Goal: Task Accomplishment & Management: Use online tool/utility

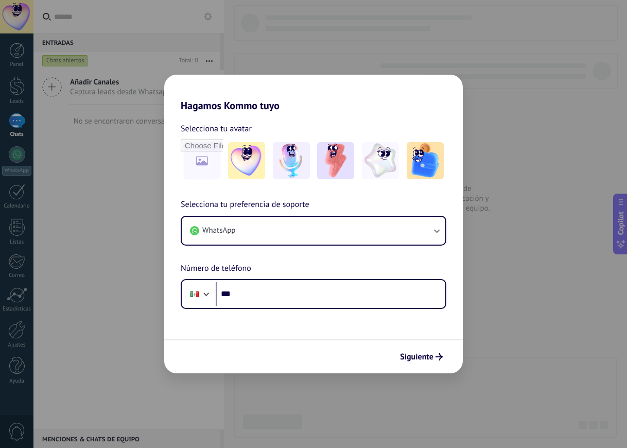
click at [580, 131] on div "Hagamos Kommo tuyo Selecciona tu avatar Selecciona tu preferencia de soporte Wh…" at bounding box center [313, 224] width 627 height 448
click at [311, 239] on button "WhatsApp" at bounding box center [314, 231] width 264 height 28
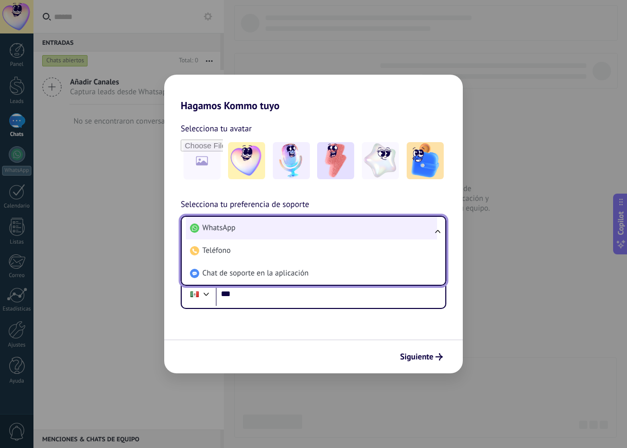
click at [312, 235] on li "WhatsApp" at bounding box center [311, 228] width 251 height 23
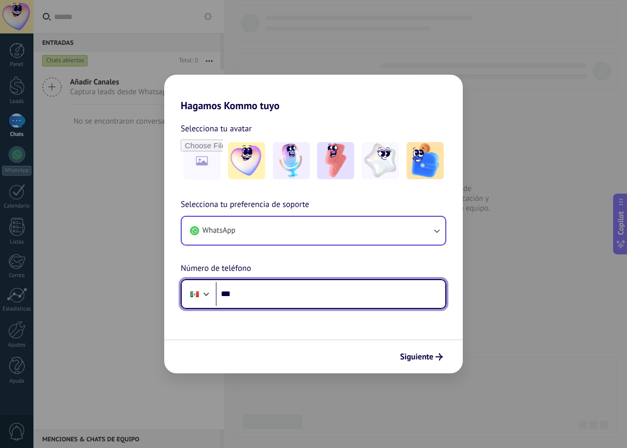
click at [281, 291] on input "***" at bounding box center [331, 294] width 230 height 24
type input "**********"
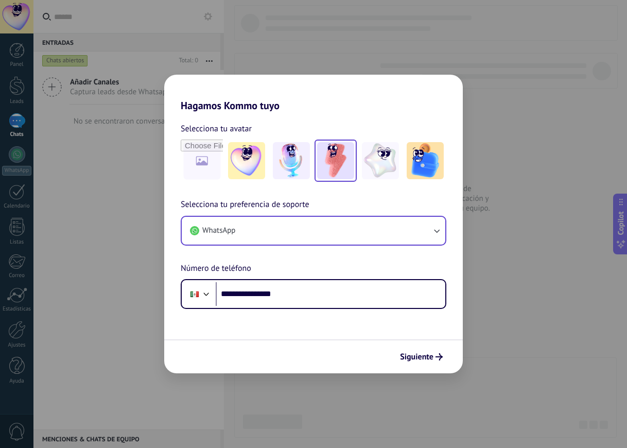
click at [331, 160] on img at bounding box center [335, 160] width 37 height 37
click at [290, 166] on img at bounding box center [291, 160] width 37 height 37
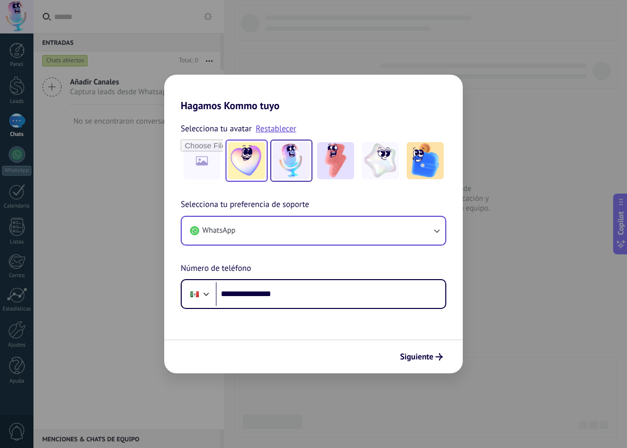
click at [259, 166] on img at bounding box center [246, 160] width 37 height 37
click at [390, 165] on img at bounding box center [380, 160] width 37 height 37
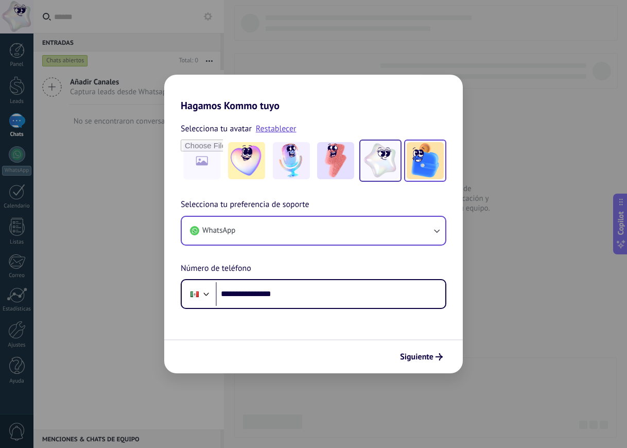
click at [415, 165] on img at bounding box center [425, 160] width 37 height 37
click at [372, 169] on img at bounding box center [380, 160] width 37 height 37
click at [415, 353] on span "Siguiente" at bounding box center [416, 356] width 33 height 7
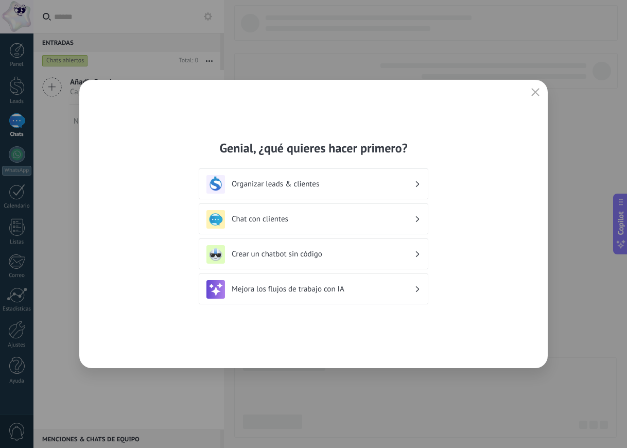
click at [280, 186] on h3 "Organizar leads & clientes" at bounding box center [323, 184] width 183 height 10
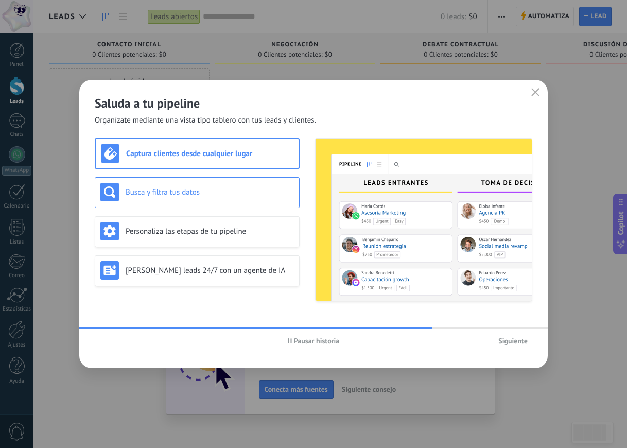
click at [242, 190] on h3 "Busca y filtra tus datos" at bounding box center [210, 193] width 168 height 10
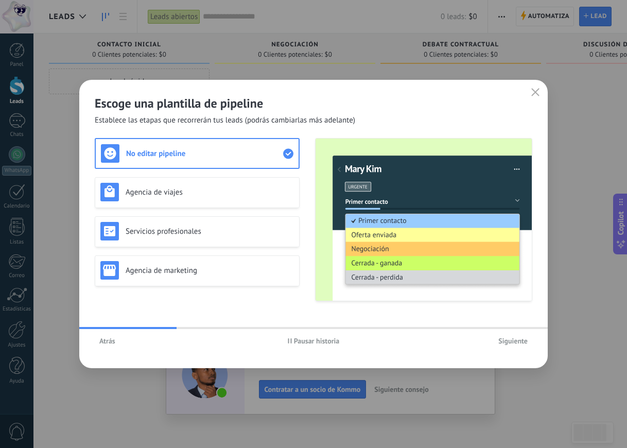
click at [105, 342] on span "Atrás" at bounding box center [107, 340] width 16 height 7
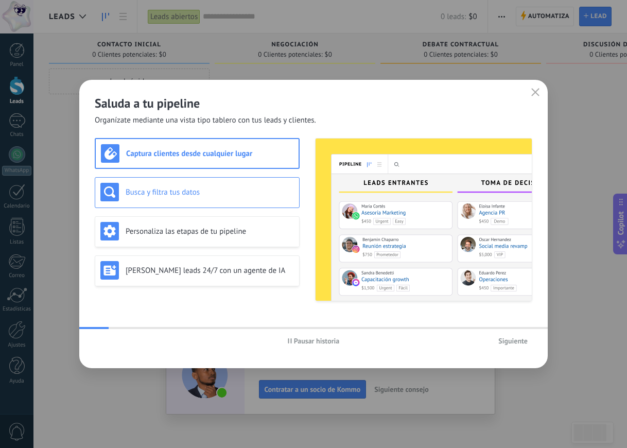
click at [216, 194] on h3 "Busca y filtra tus datos" at bounding box center [210, 193] width 168 height 10
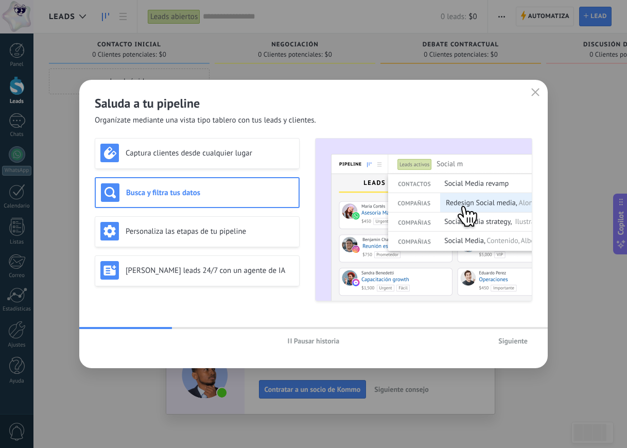
click at [301, 344] on span "Pausar historia" at bounding box center [317, 340] width 46 height 7
click at [193, 239] on div "Personaliza las etapas de tu pipeline" at bounding box center [197, 231] width 194 height 19
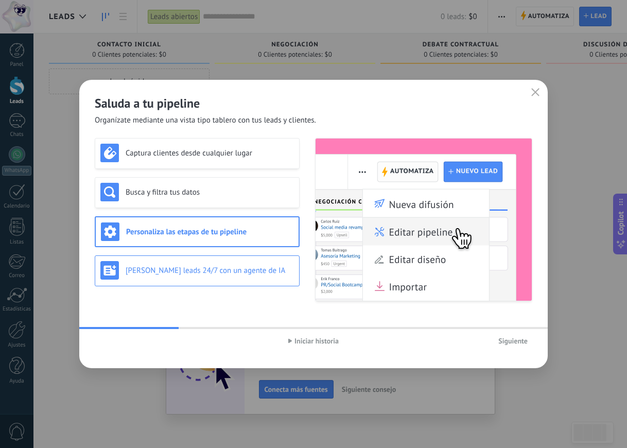
click at [194, 280] on div "[PERSON_NAME] leads 24/7 con un agente de IA" at bounding box center [197, 271] width 205 height 31
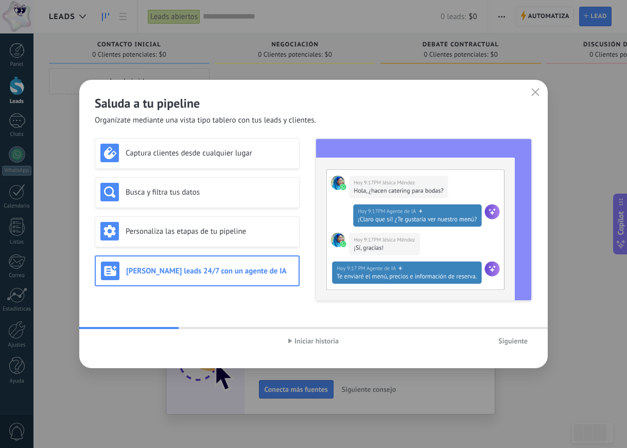
click at [517, 340] on span "Siguiente" at bounding box center [513, 340] width 29 height 7
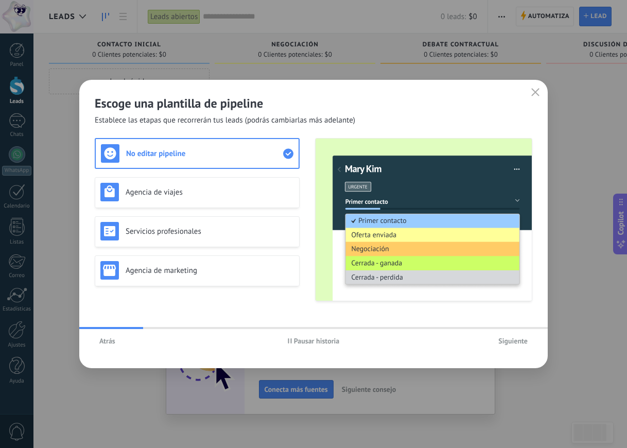
click at [294, 334] on button "Pausar historia" at bounding box center [313, 340] width 61 height 15
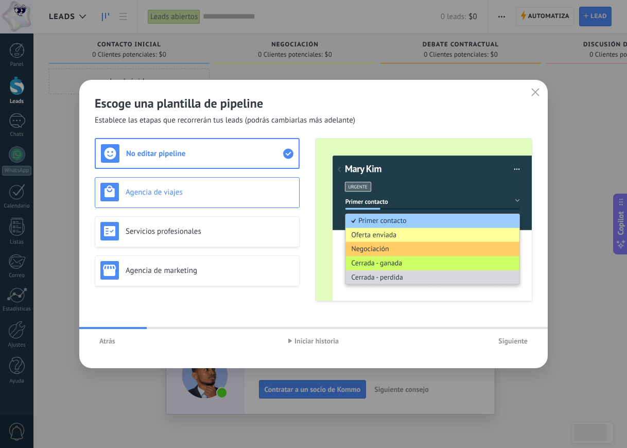
click at [159, 181] on div "Agencia de viajes" at bounding box center [197, 192] width 205 height 31
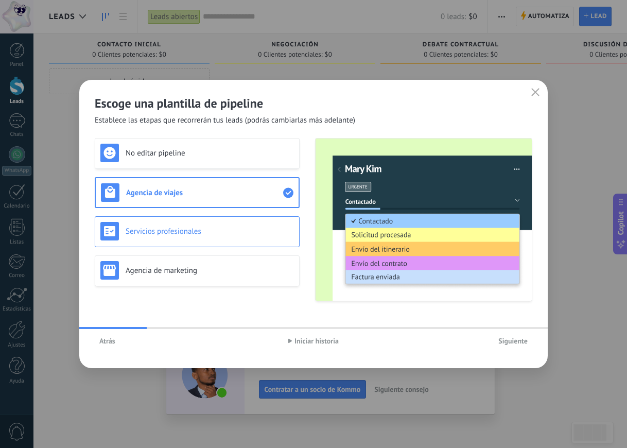
click at [167, 237] on div "Servicios profesionales" at bounding box center [197, 231] width 194 height 19
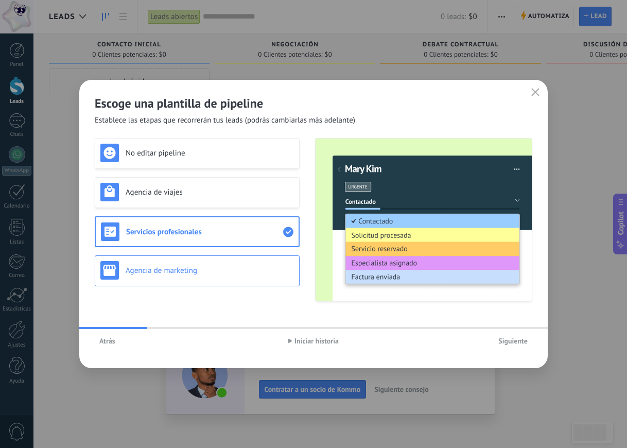
click at [175, 268] on h3 "Agencia de marketing" at bounding box center [210, 271] width 168 height 10
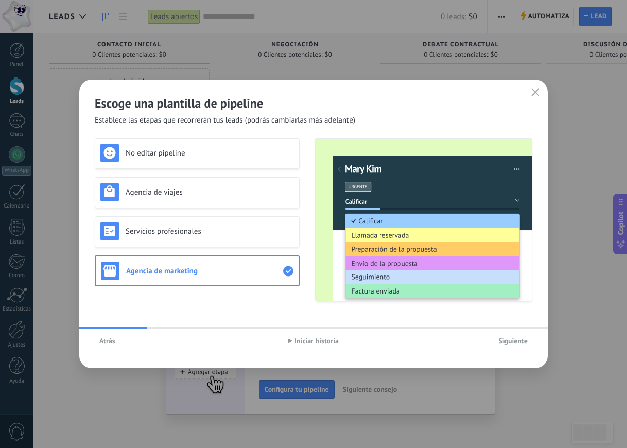
click at [516, 345] on span "Siguiente" at bounding box center [513, 340] width 29 height 7
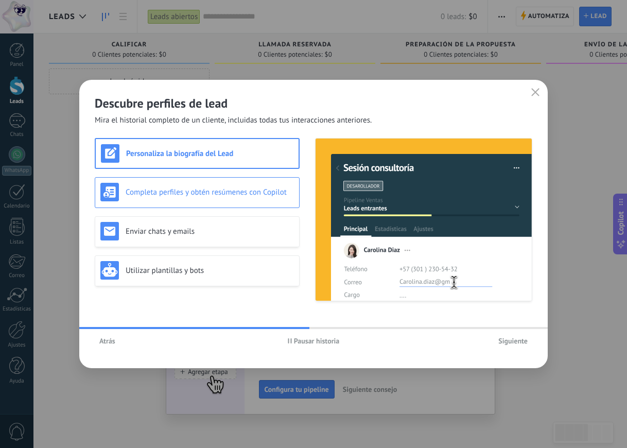
click at [157, 188] on h3 "Completa perfiles y obtén resúmenes con Copilot" at bounding box center [210, 193] width 168 height 10
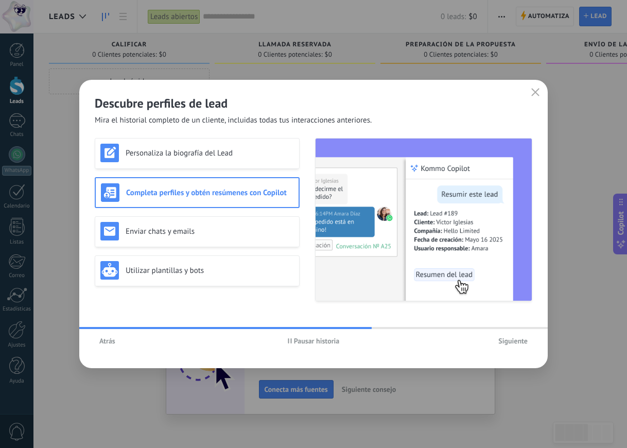
click at [301, 345] on span "Pausar historia" at bounding box center [317, 340] width 46 height 7
click at [274, 218] on div "Enviar chats y emails" at bounding box center [197, 231] width 205 height 31
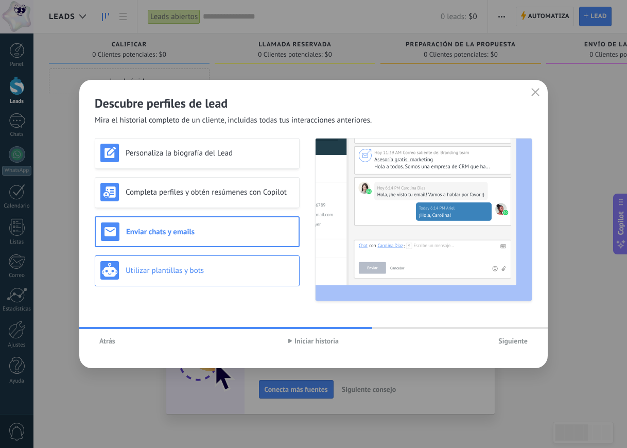
click at [255, 269] on h3 "Utilizar plantillas y bots" at bounding box center [210, 271] width 168 height 10
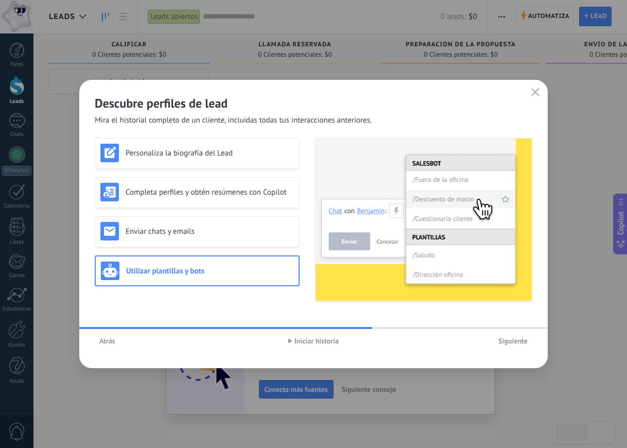
click at [517, 346] on button "Siguiente" at bounding box center [513, 340] width 39 height 15
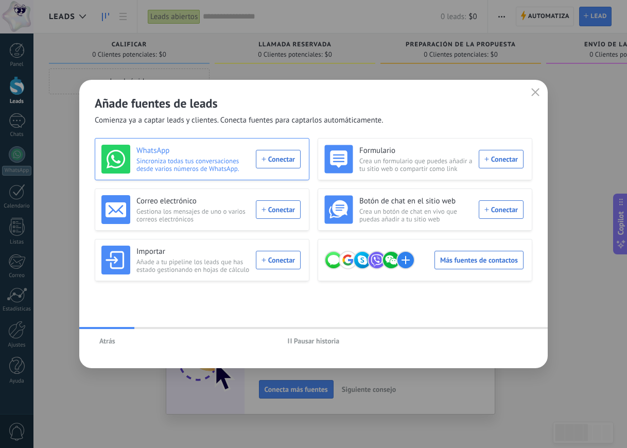
click at [274, 165] on div "WhatsApp Sincroniza todas tus conversaciones desde varios números de WhatsApp. …" at bounding box center [200, 159] width 199 height 29
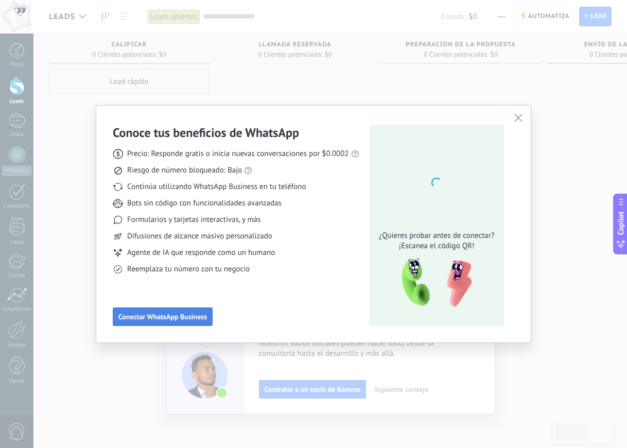
click at [168, 315] on span "Conectar WhatsApp Business" at bounding box center [162, 316] width 89 height 7
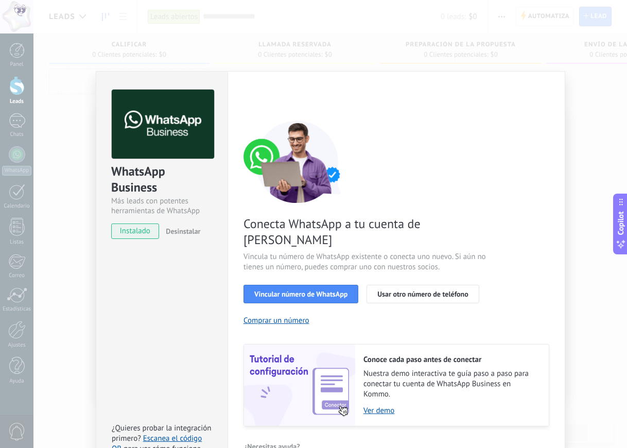
click at [169, 254] on div "WhatsApp Business Más leads con potentes herramientas de WhatsApp instalado Des…" at bounding box center [162, 272] width 132 height 402
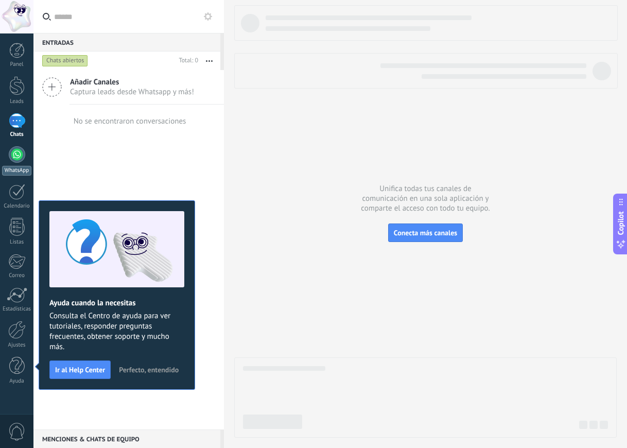
click at [10, 162] on link "WhatsApp" at bounding box center [16, 160] width 33 height 29
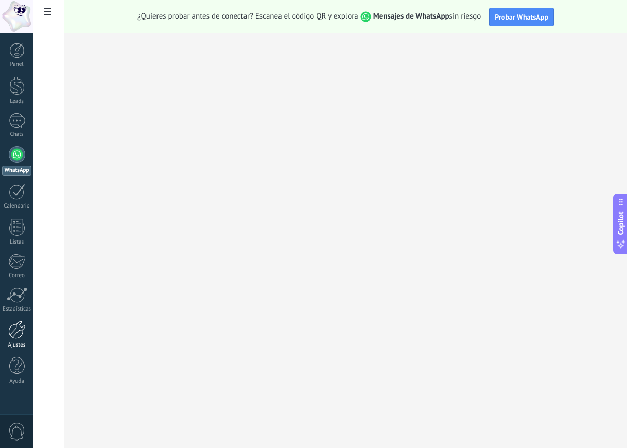
click at [20, 338] on div at bounding box center [17, 330] width 18 height 18
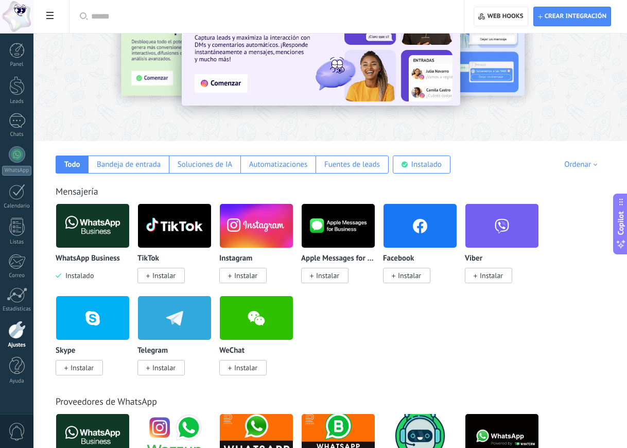
scroll to position [62, 0]
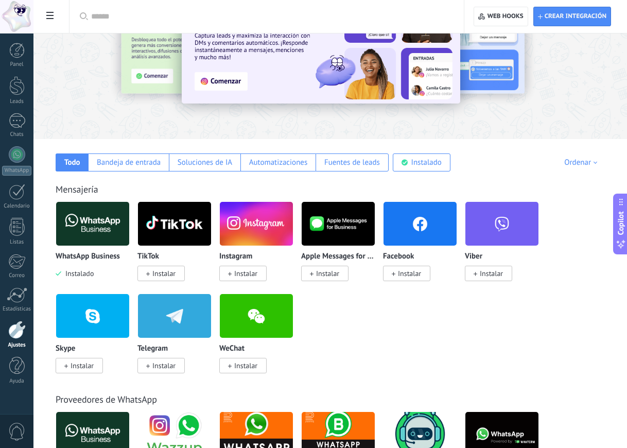
click at [89, 233] on img at bounding box center [92, 224] width 73 height 50
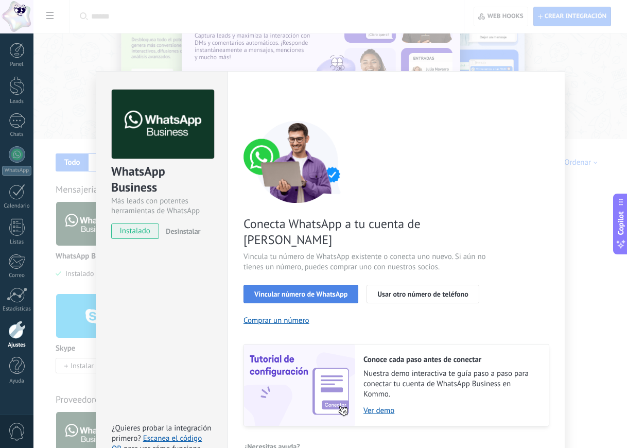
click at [292, 291] on span "Vincular número de WhatsApp" at bounding box center [300, 294] width 93 height 7
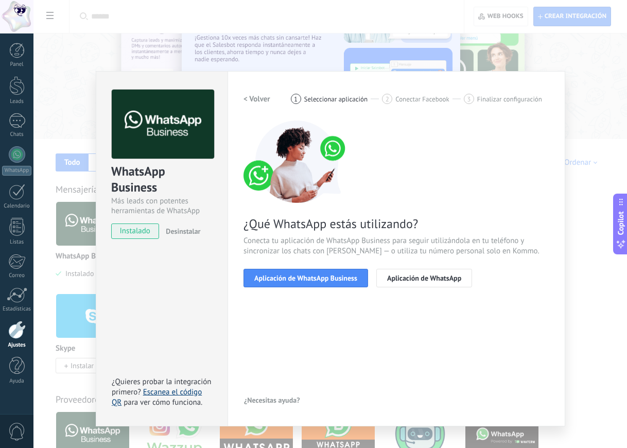
click at [186, 392] on link "Escanea el código QR" at bounding box center [157, 397] width 90 height 20
